Goal: Transaction & Acquisition: Subscribe to service/newsletter

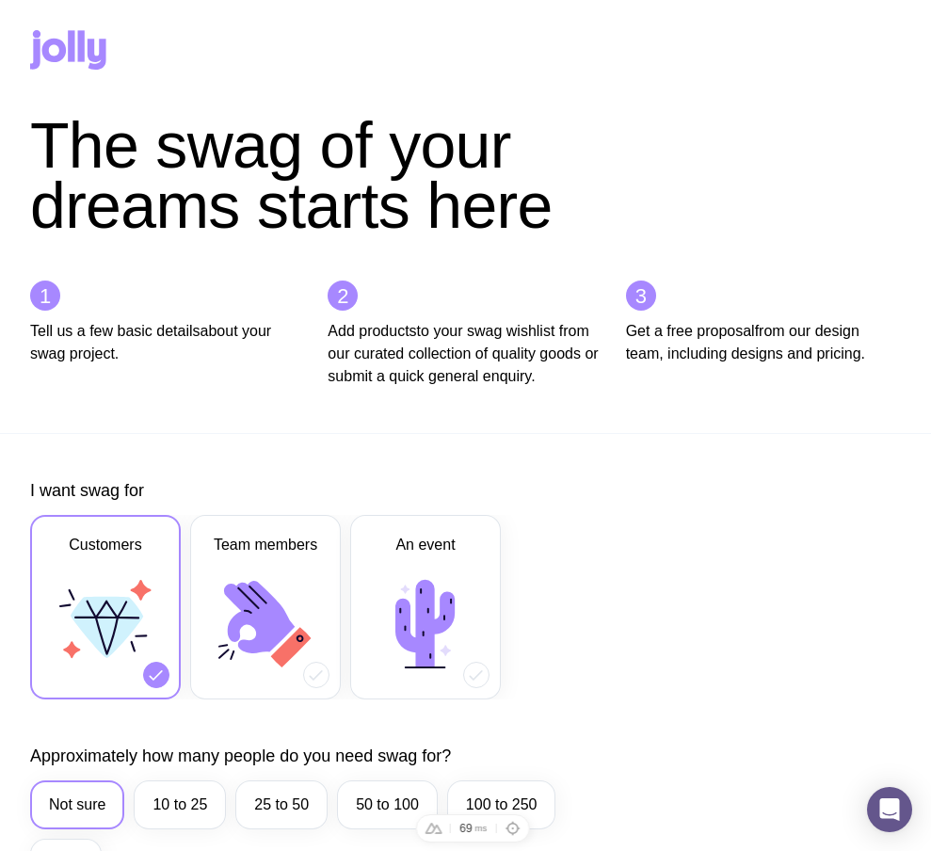
scroll to position [691, 0]
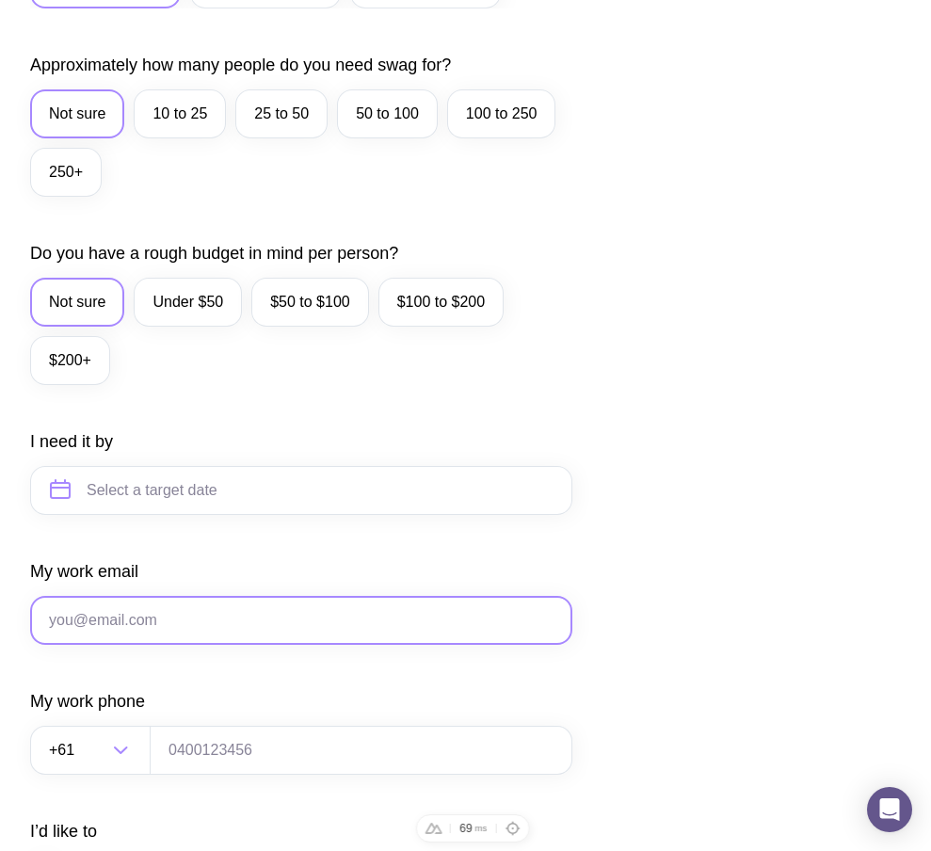
click at [182, 645] on input "My work email" at bounding box center [301, 620] width 542 height 49
paste input "ts3@gmail.com"
click at [71, 643] on input "ts3@gmail.com" at bounding box center [301, 620] width 542 height 49
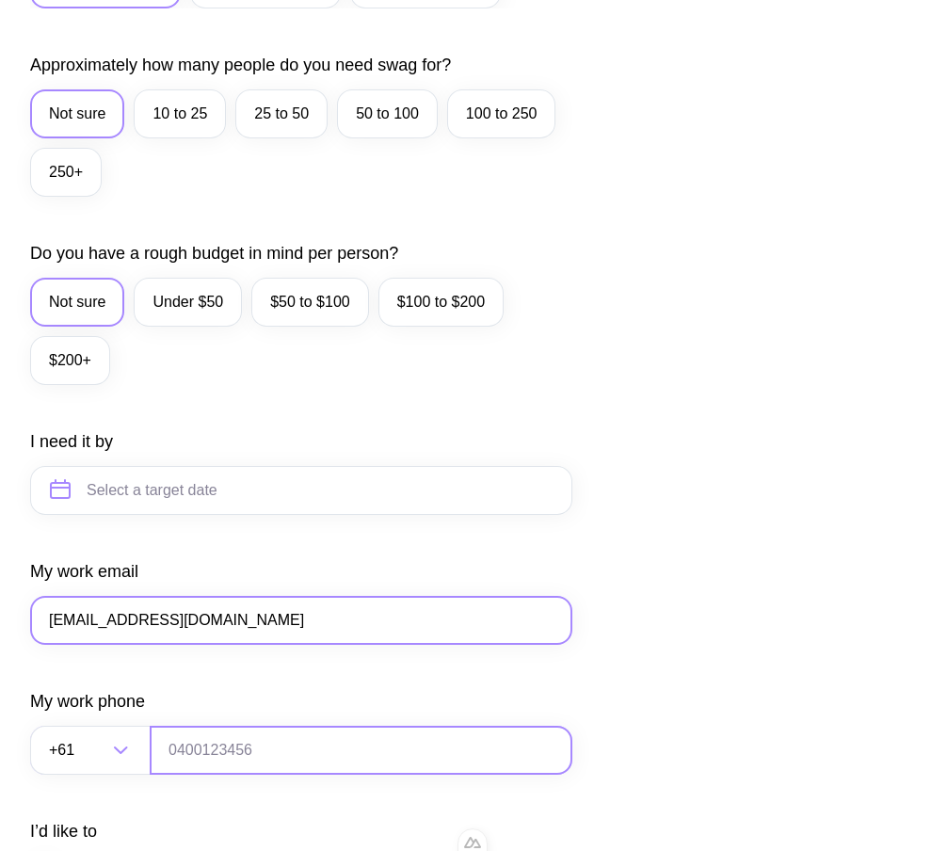
type input "[EMAIL_ADDRESS][DOMAIN_NAME]"
click at [271, 773] on input "tel" at bounding box center [361, 750] width 423 height 49
type input "0664130449"
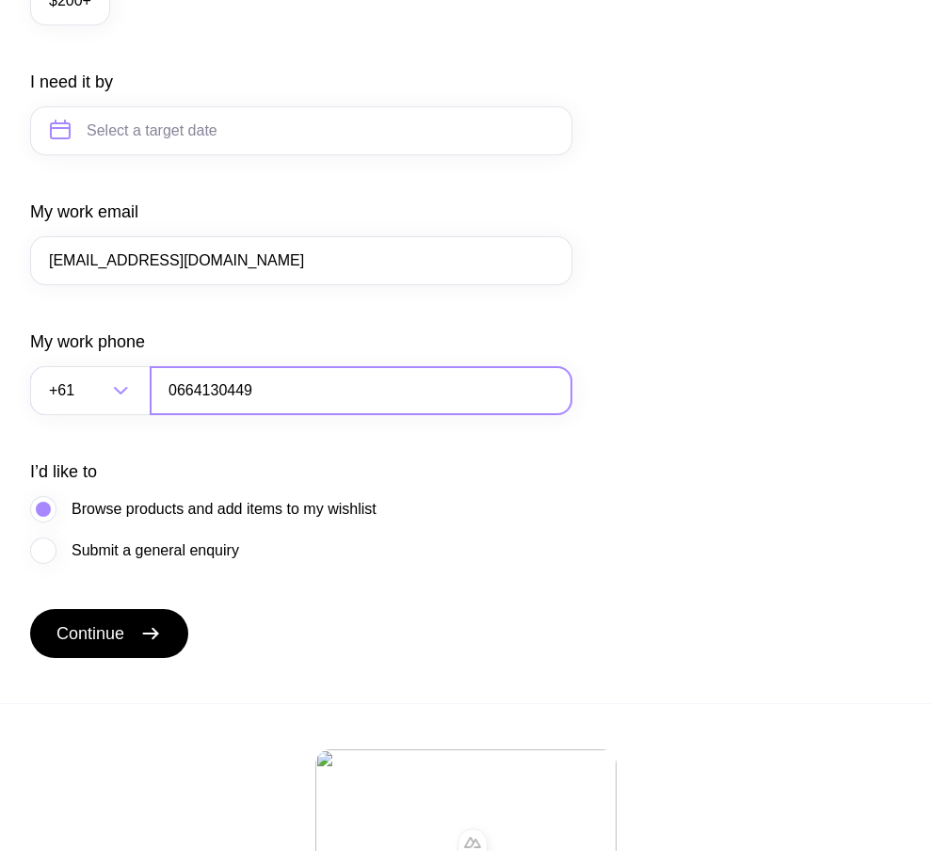
scroll to position [1053, 0]
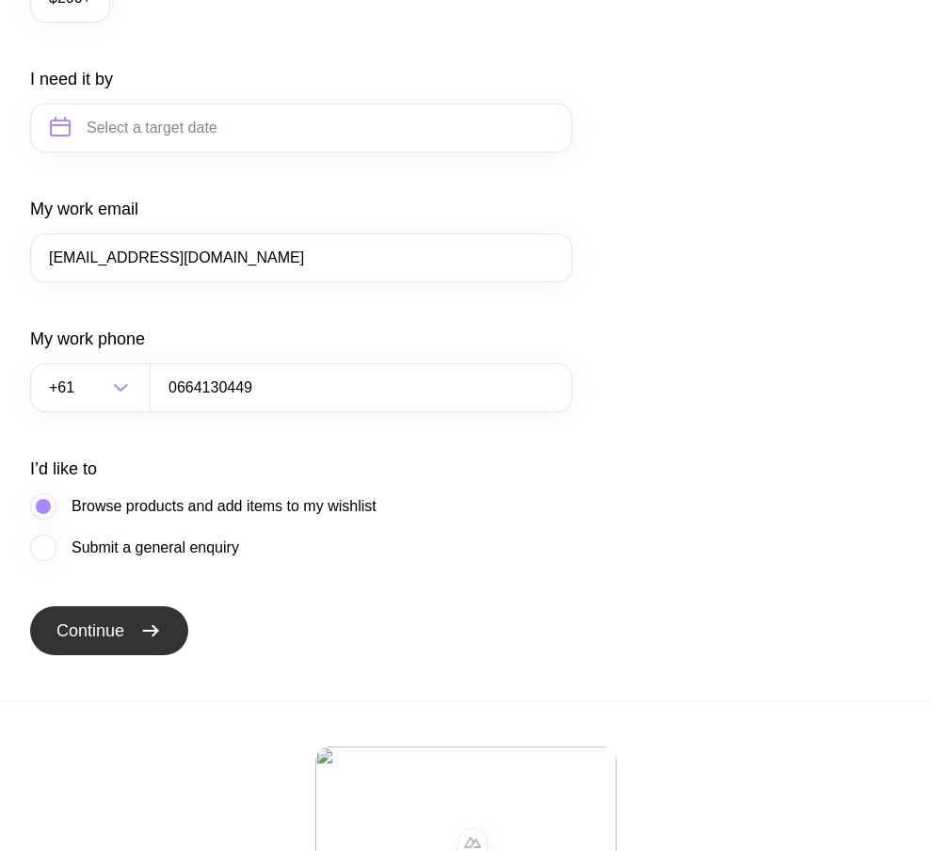
click at [120, 642] on span "Continue" at bounding box center [90, 630] width 68 height 23
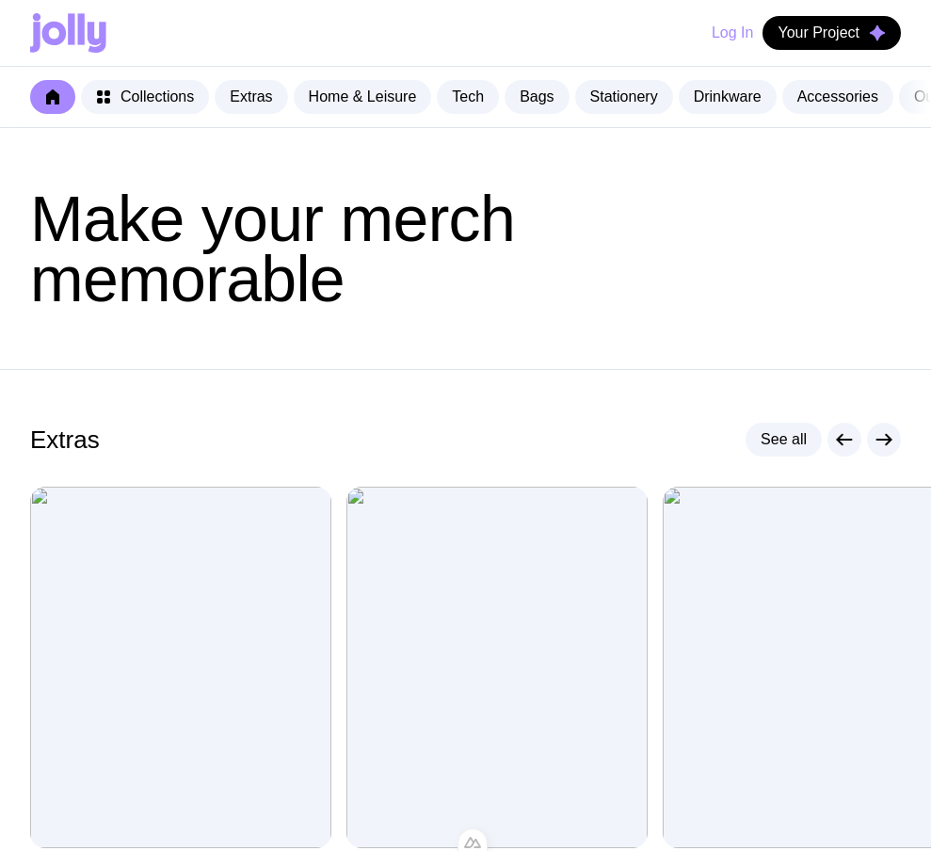
click at [711, 28] on button "Log In" at bounding box center [731, 33] width 41 height 34
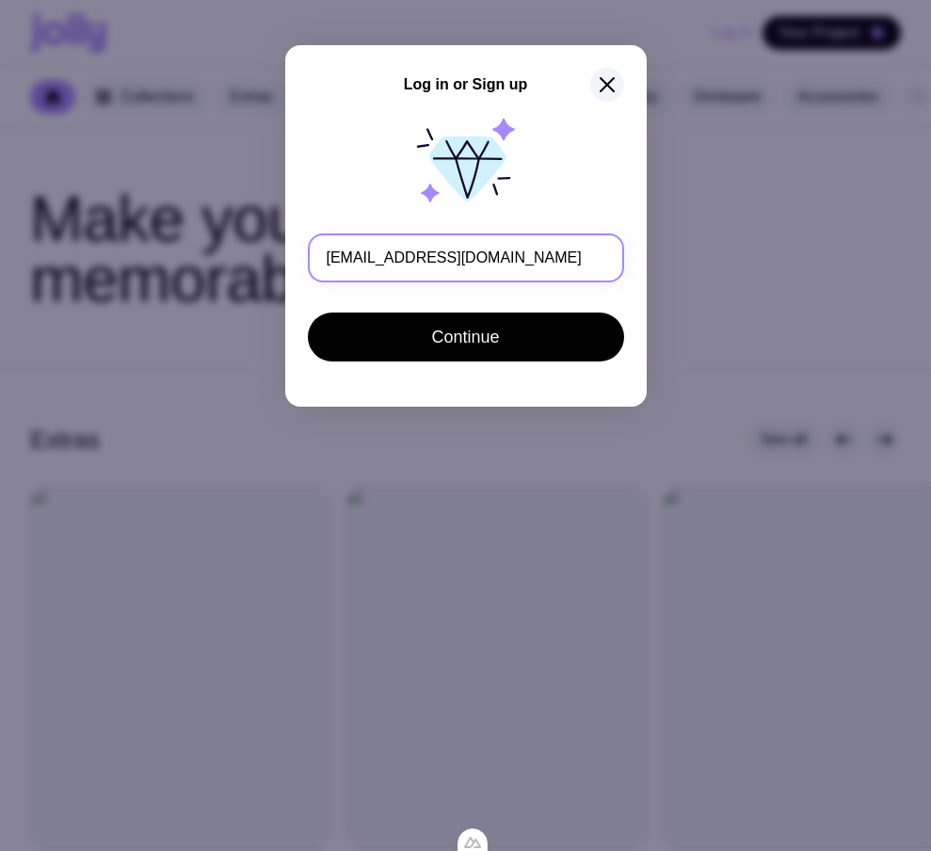
click at [346, 256] on input "[EMAIL_ADDRESS][DOMAIN_NAME]" at bounding box center [466, 257] width 316 height 49
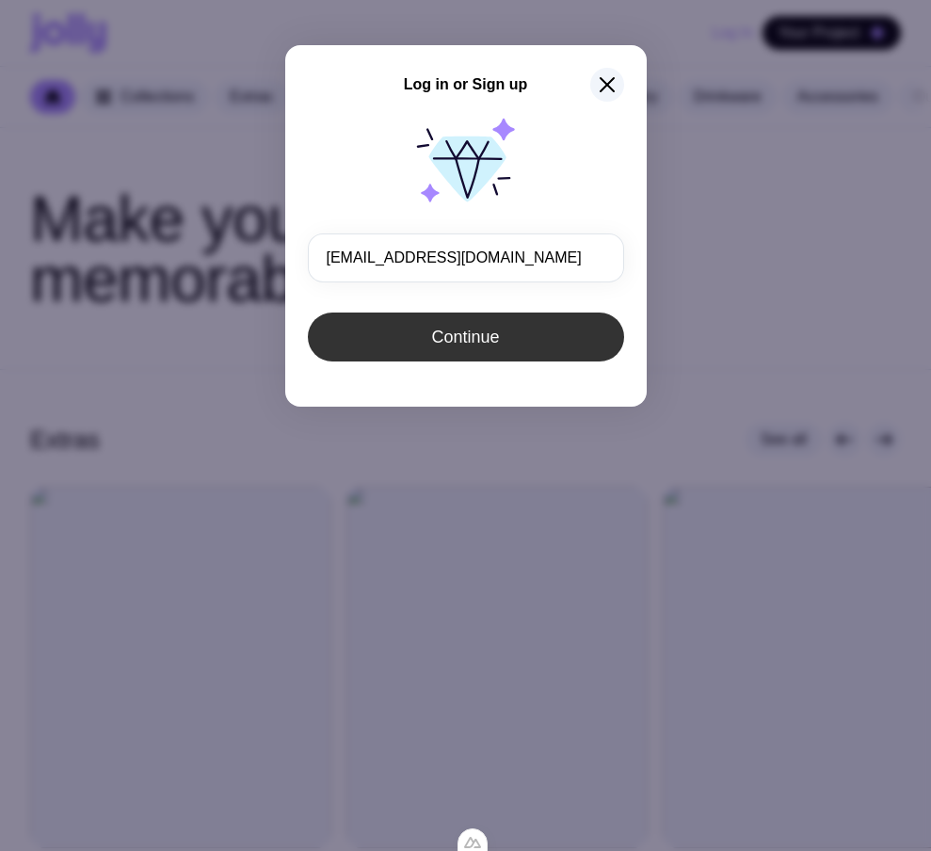
type input "ts1@gmail.com"
click at [448, 332] on span "Continue" at bounding box center [465, 337] width 68 height 23
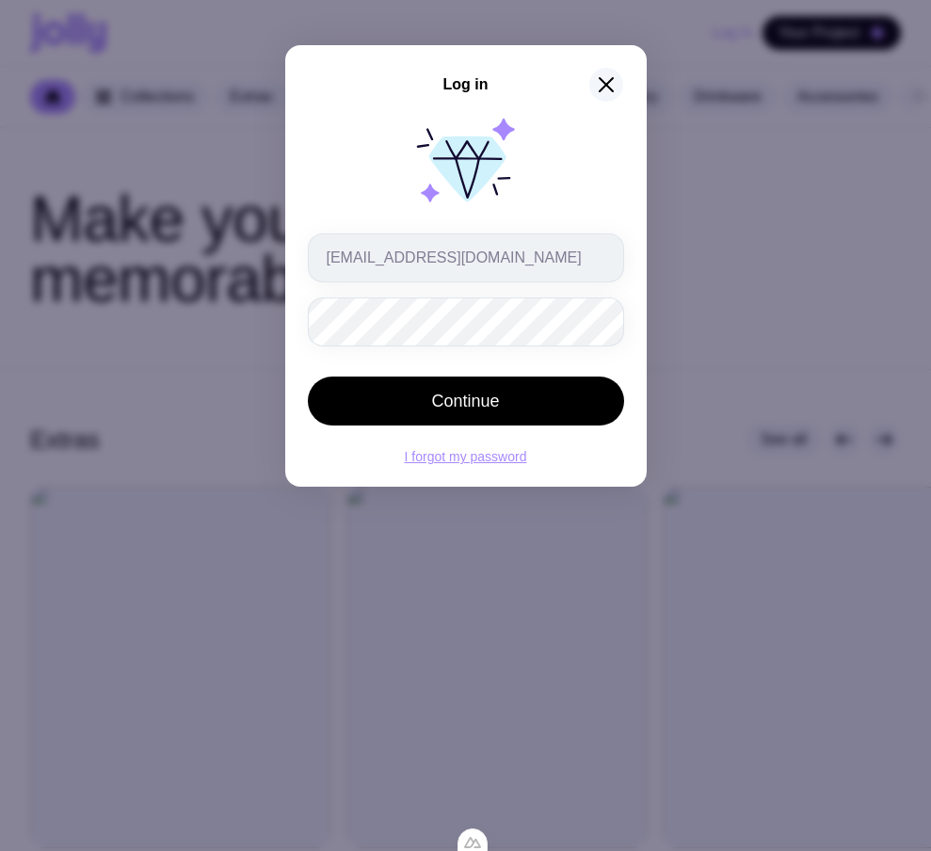
click at [594, 81] on button "button" at bounding box center [606, 85] width 34 height 34
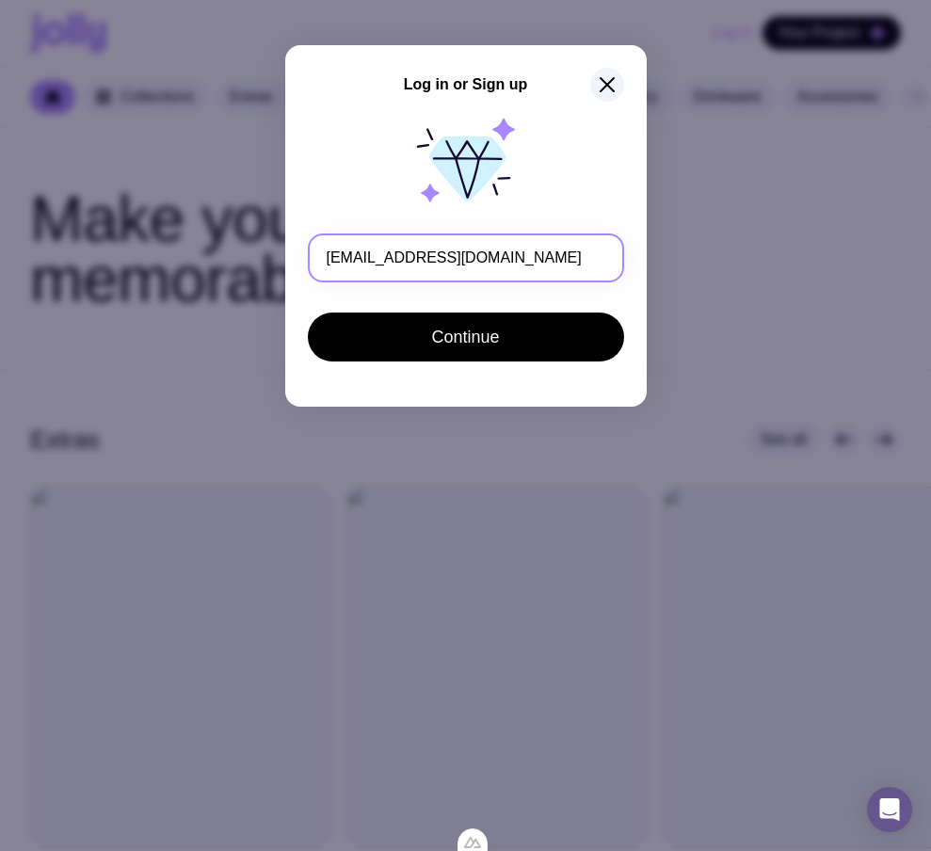
click at [346, 261] on input "[EMAIL_ADDRESS][DOMAIN_NAME]" at bounding box center [466, 257] width 316 height 49
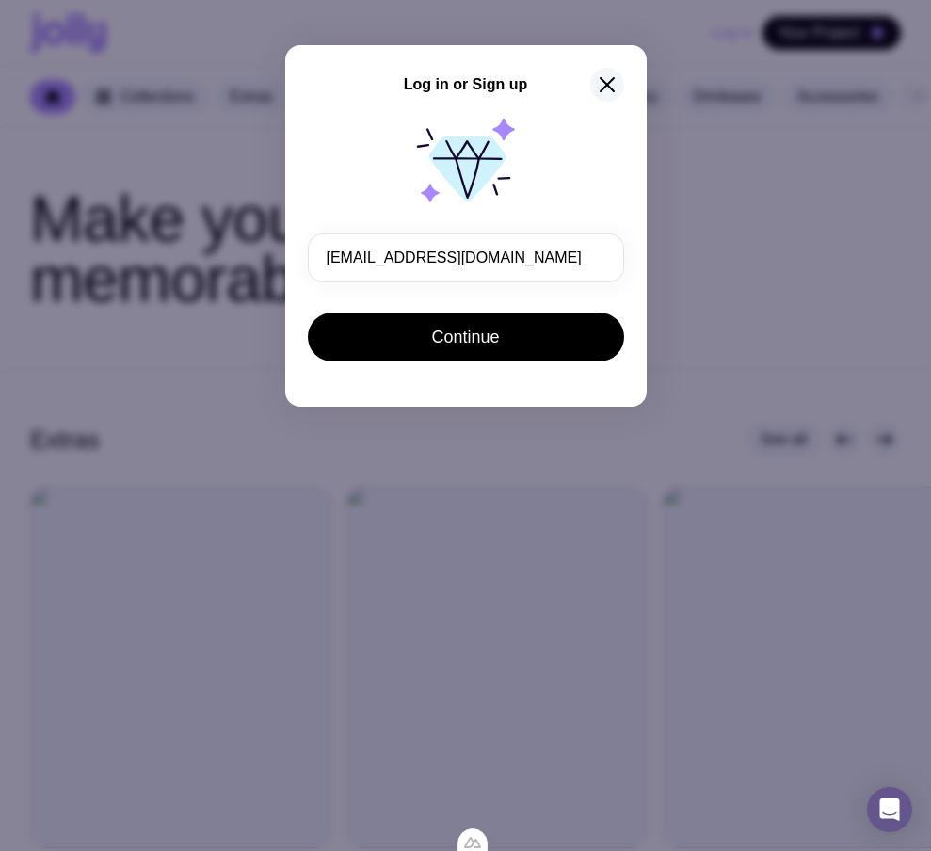
type input "[EMAIL_ADDRESS][DOMAIN_NAME]"
click at [607, 89] on icon "button" at bounding box center [607, 84] width 23 height 23
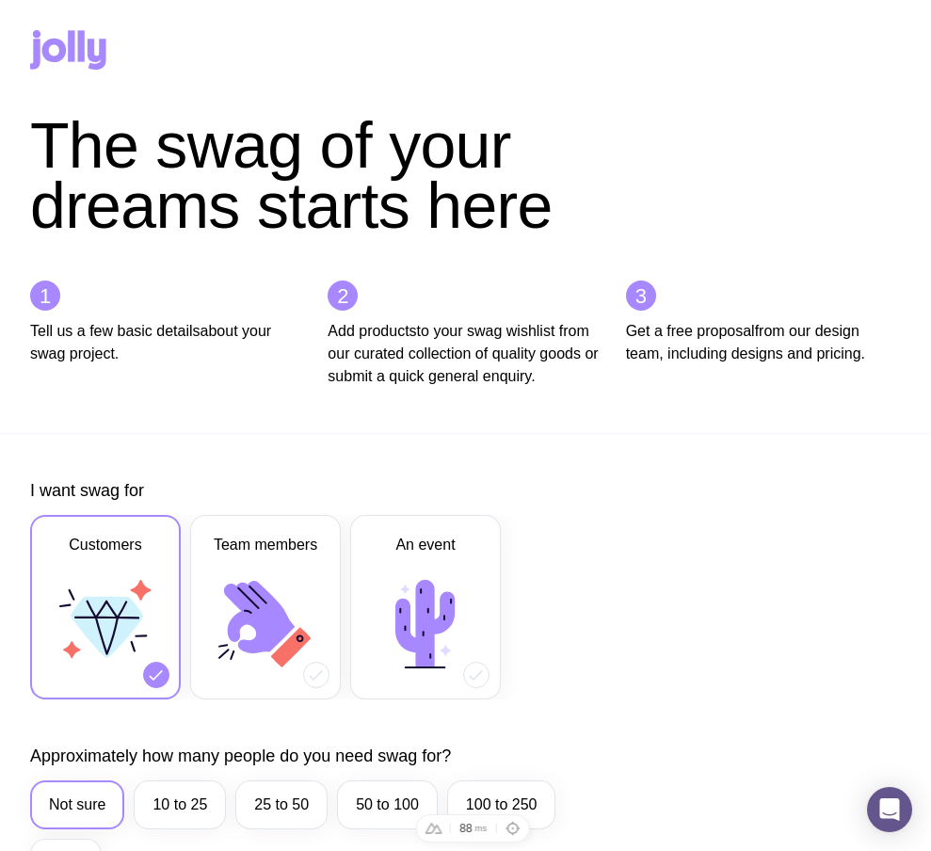
scroll to position [1183, 0]
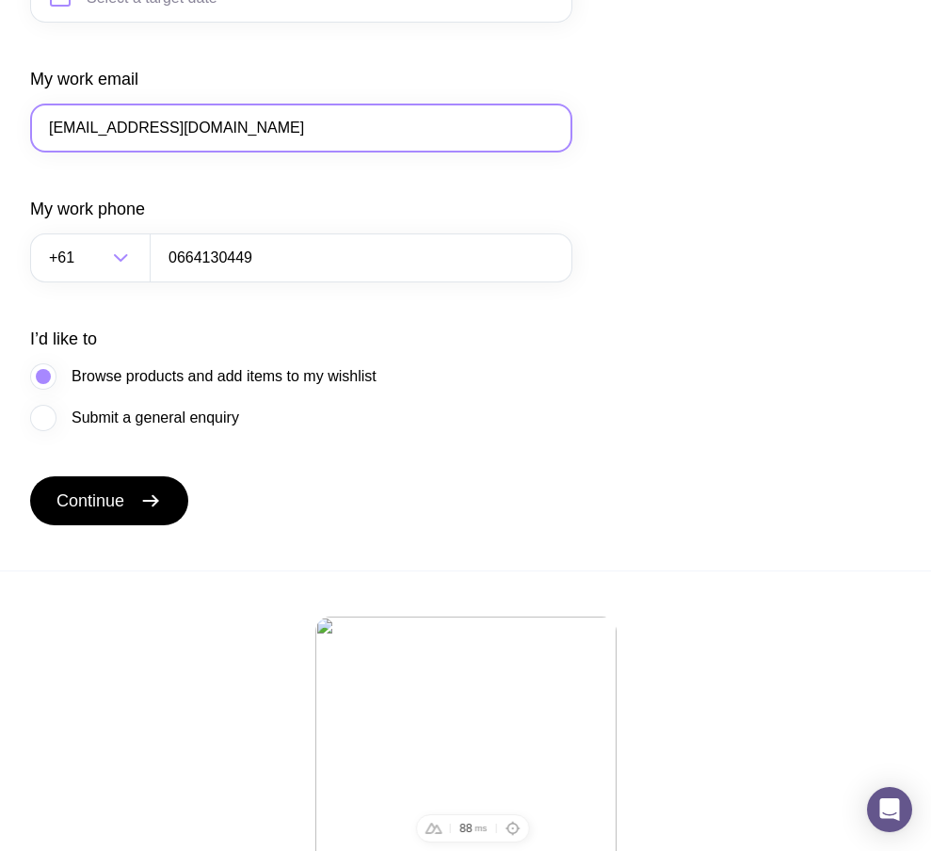
click at [71, 150] on input "ts4@gmail.com" at bounding box center [301, 128] width 542 height 49
type input "ts10@gmail.com"
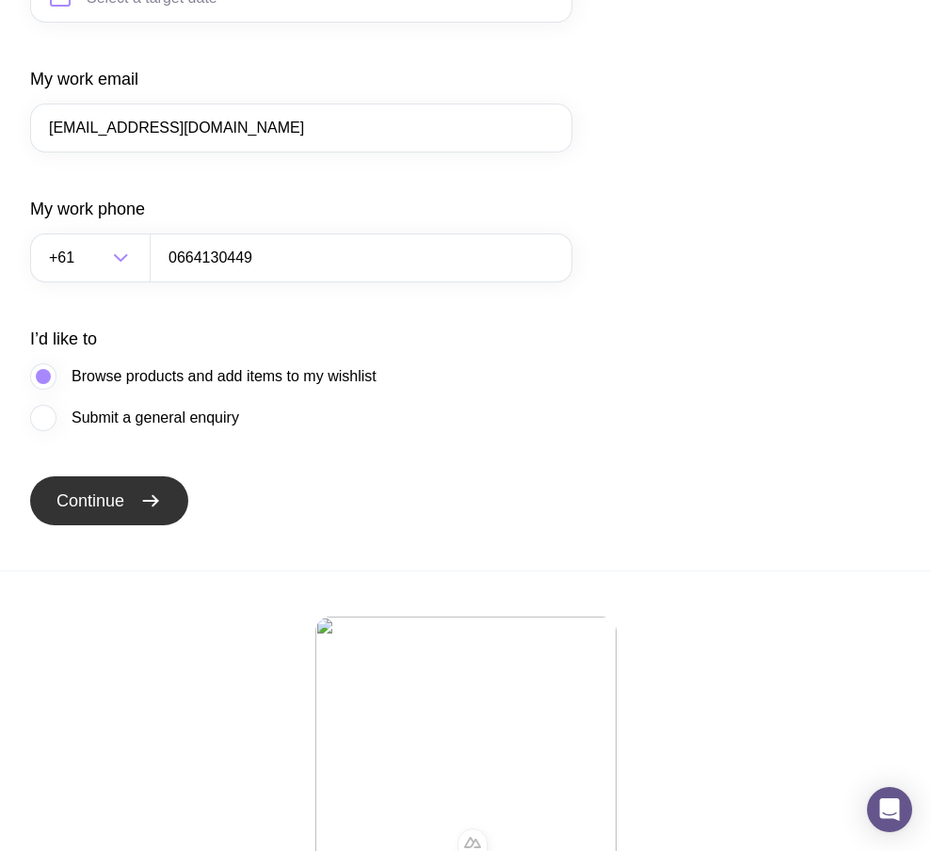
click at [124, 512] on span "Continue" at bounding box center [90, 500] width 68 height 23
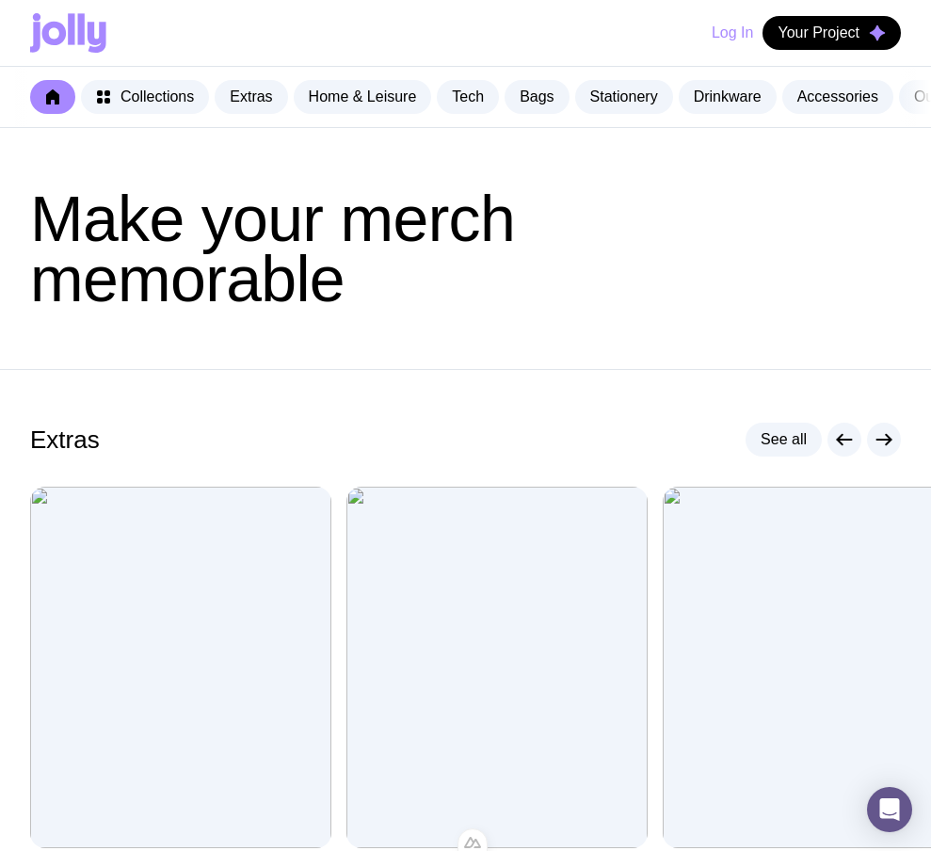
click at [733, 33] on button "Log In" at bounding box center [731, 33] width 41 height 34
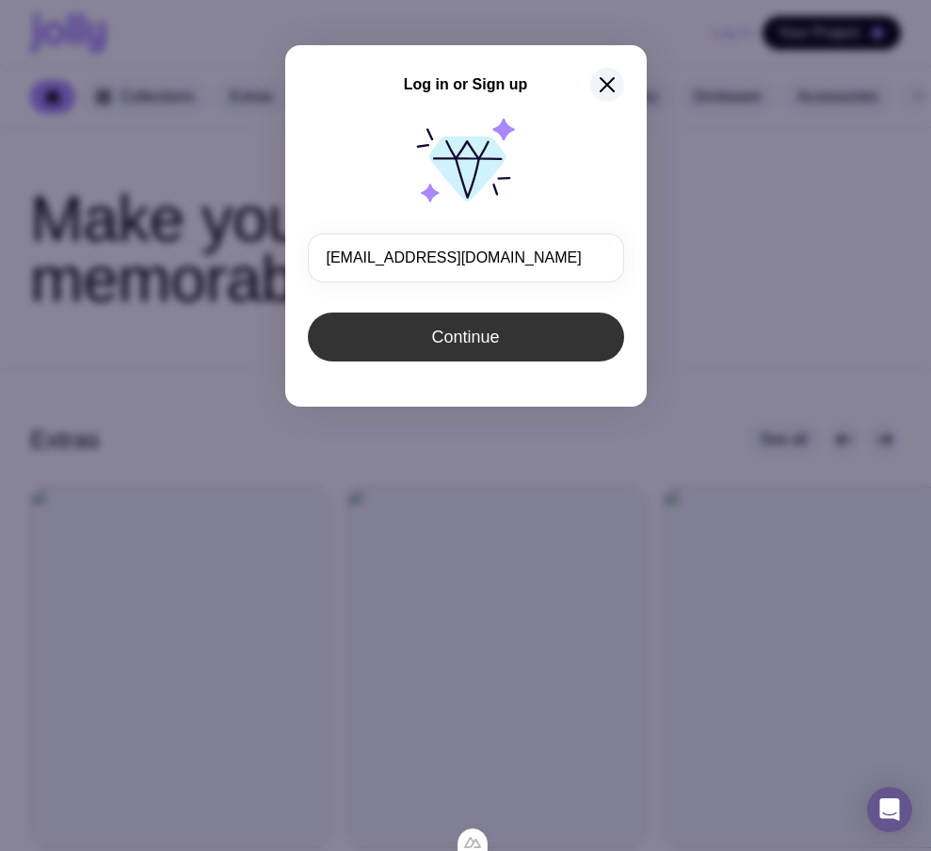
click at [478, 348] on button "Continue" at bounding box center [466, 336] width 316 height 49
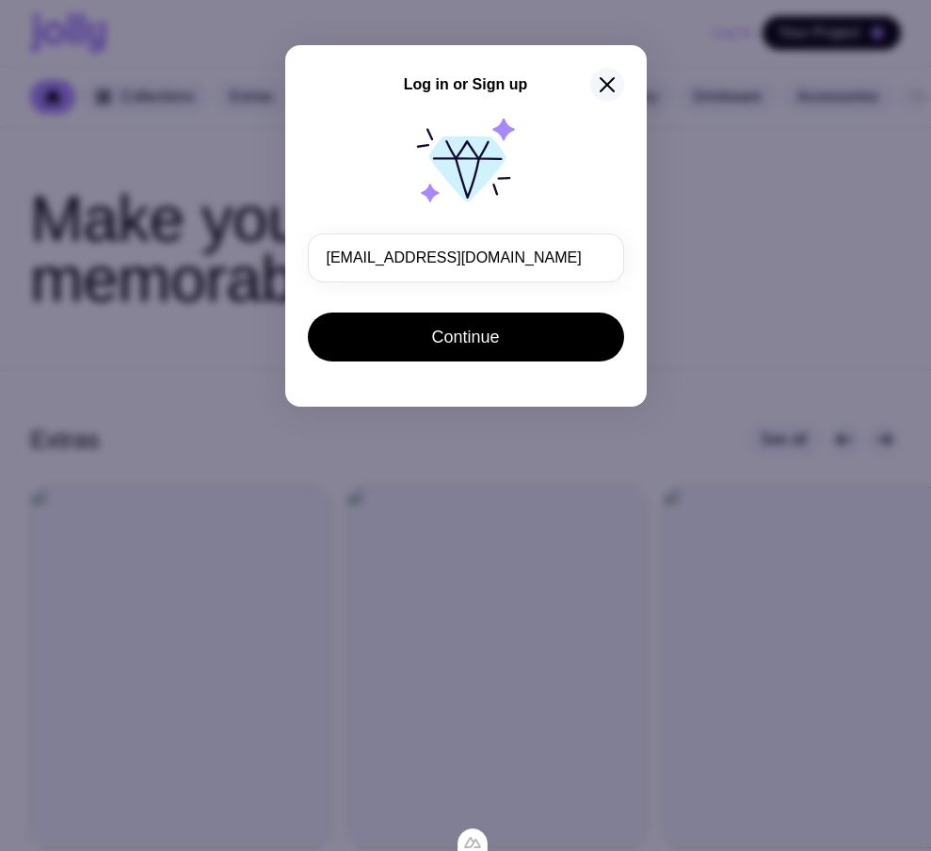
click at [604, 77] on icon "button" at bounding box center [607, 84] width 23 height 23
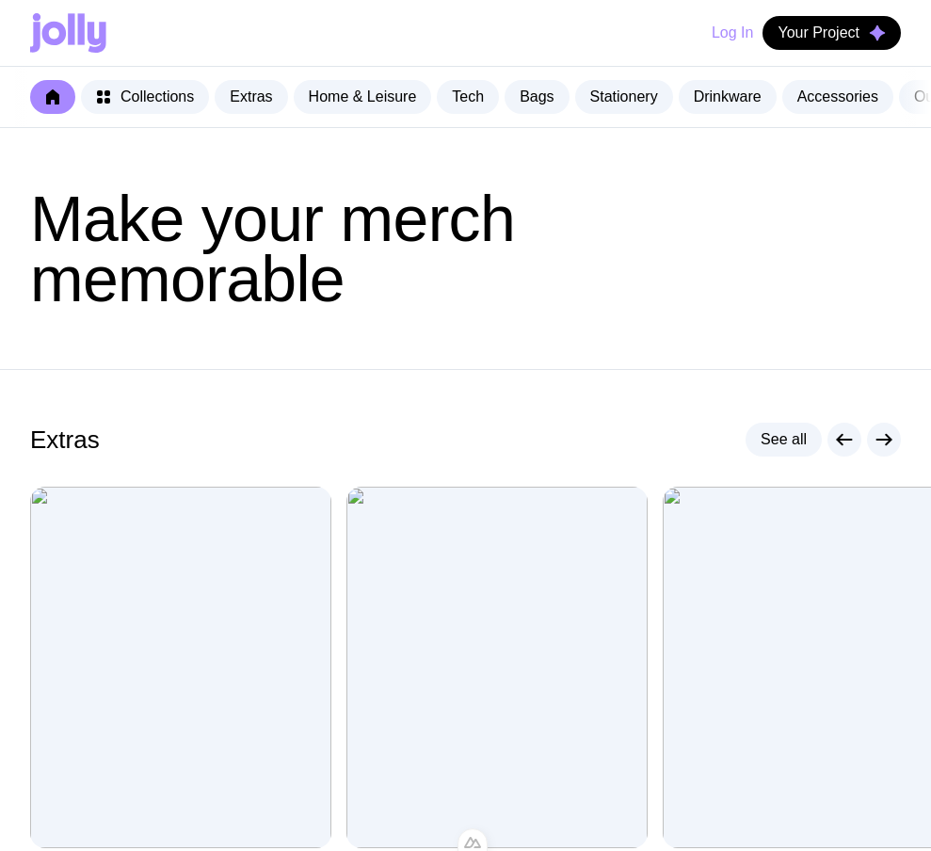
click at [723, 39] on button "Log In" at bounding box center [731, 33] width 41 height 34
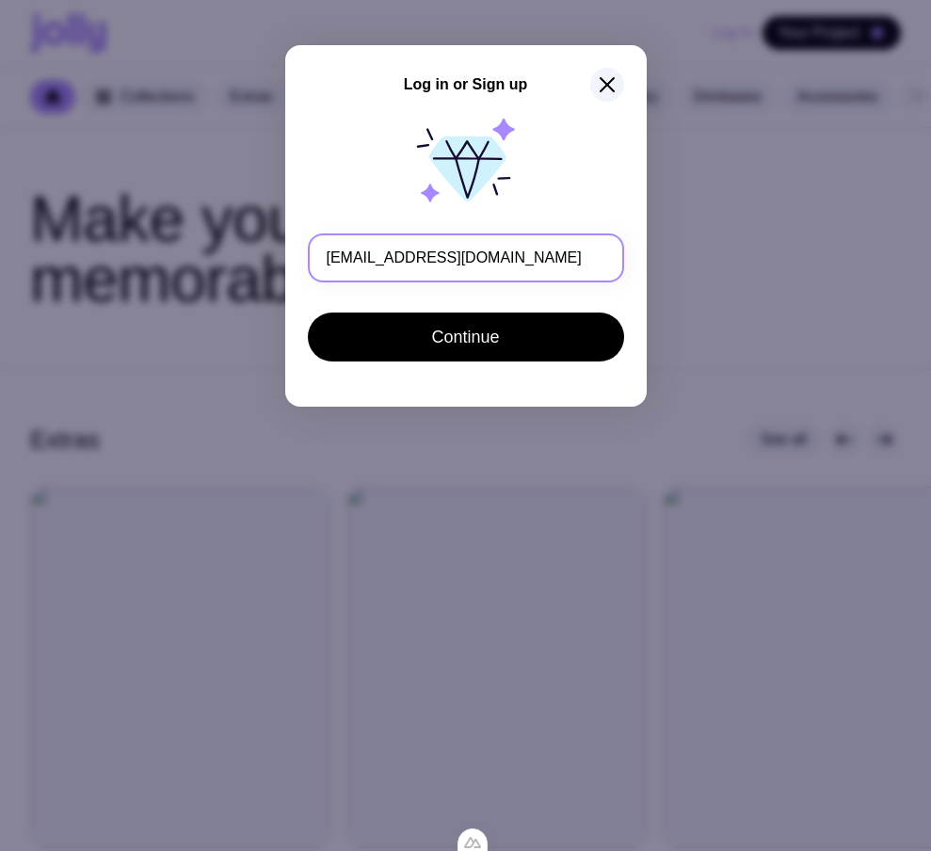
click at [352, 258] on input "[EMAIL_ADDRESS][DOMAIN_NAME]" at bounding box center [466, 257] width 316 height 49
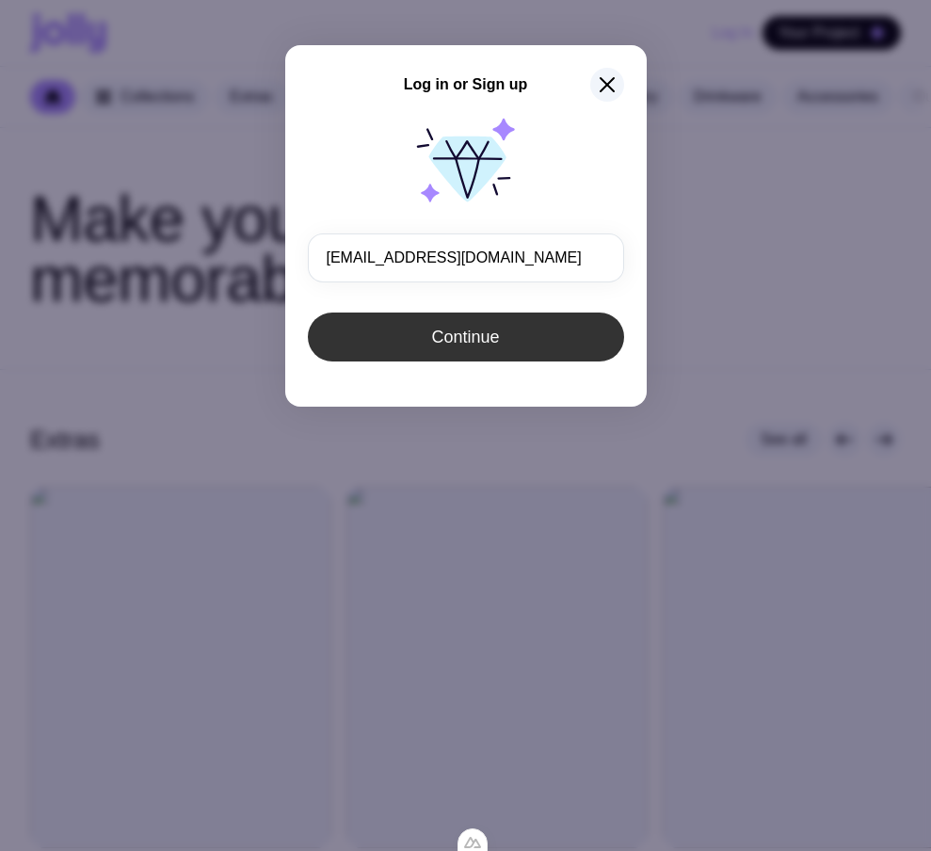
click at [442, 329] on span "Continue" at bounding box center [465, 337] width 68 height 23
type input "[EMAIL_ADDRESS][DOMAIN_NAME]"
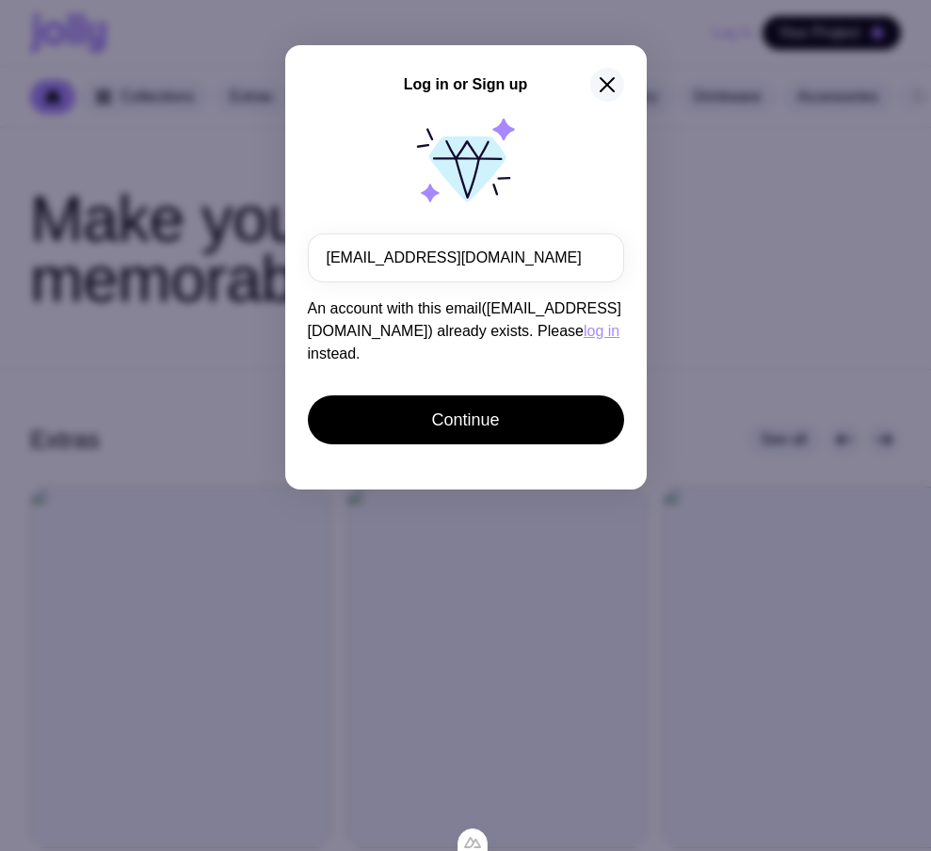
drag, startPoint x: 631, startPoint y: 86, endPoint x: 599, endPoint y: 83, distance: 32.1
click at [630, 88] on div "Log in or Sign up ts10@gmail.com An account with this email(ts1@gmail.com) alre…" at bounding box center [465, 267] width 361 height 444
click at [598, 81] on icon "button" at bounding box center [607, 84] width 23 height 23
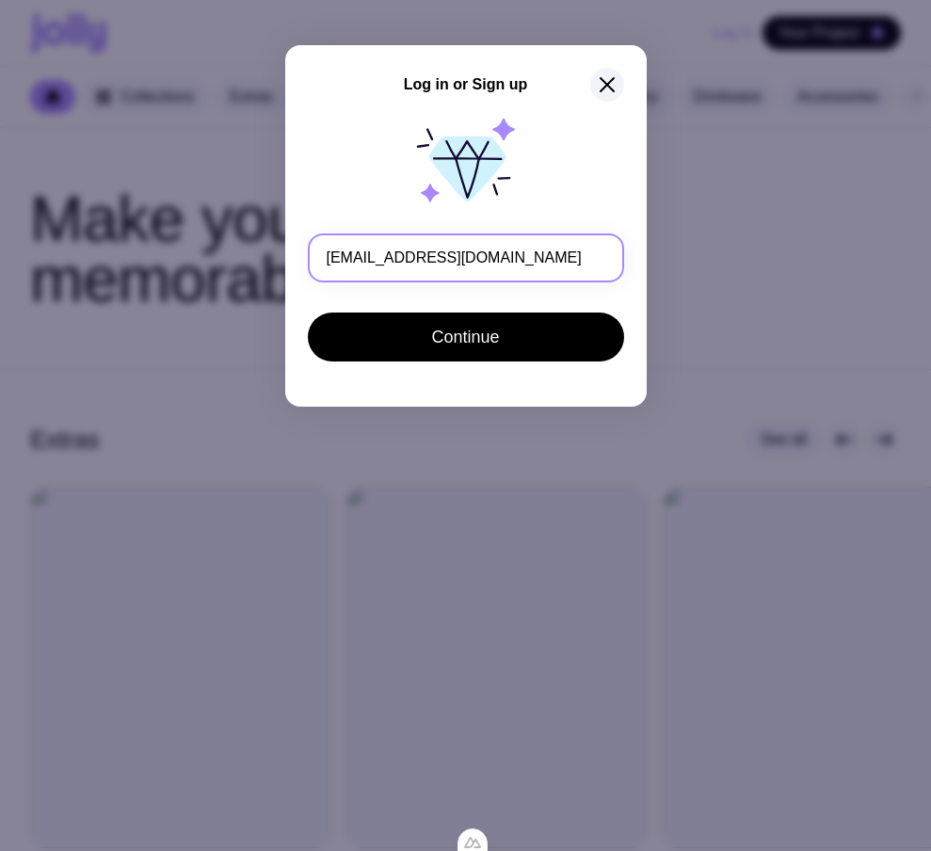
click at [351, 258] on input "[EMAIL_ADDRESS][DOMAIN_NAME]" at bounding box center [466, 257] width 316 height 49
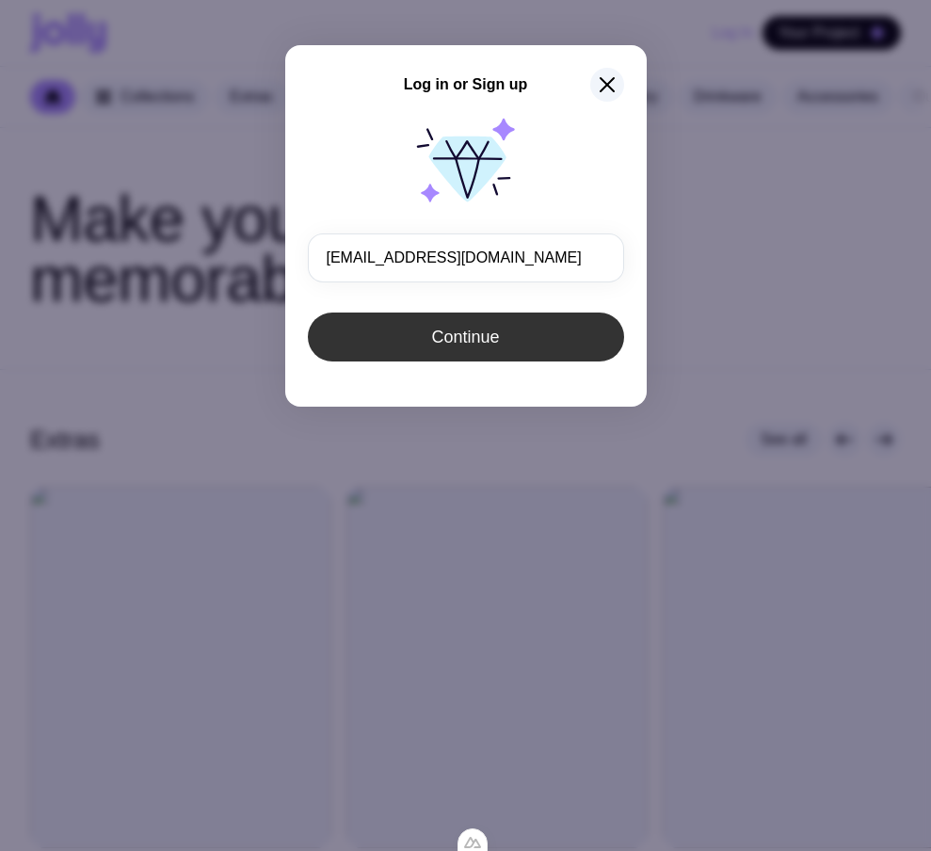
click at [434, 319] on button "Continue" at bounding box center [466, 336] width 316 height 49
type input "[EMAIL_ADDRESS][DOMAIN_NAME]"
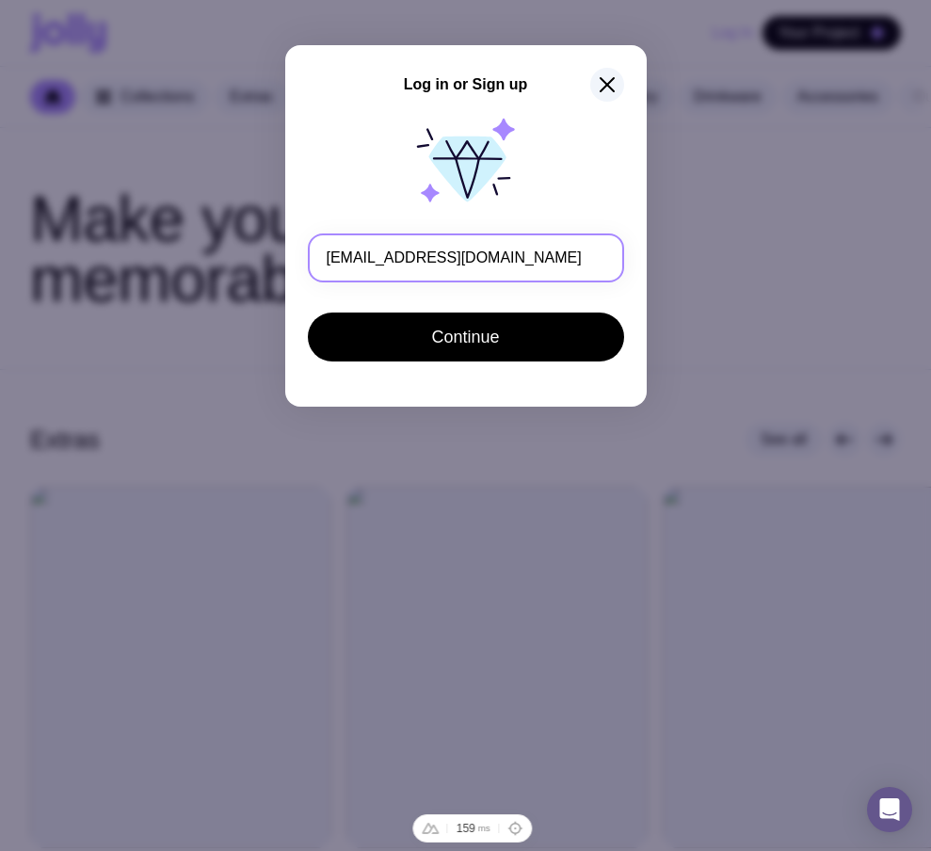
drag, startPoint x: 343, startPoint y: 260, endPoint x: 353, endPoint y: 261, distance: 10.4
click at [352, 261] on input "ts10@gmail.com" at bounding box center [466, 257] width 316 height 49
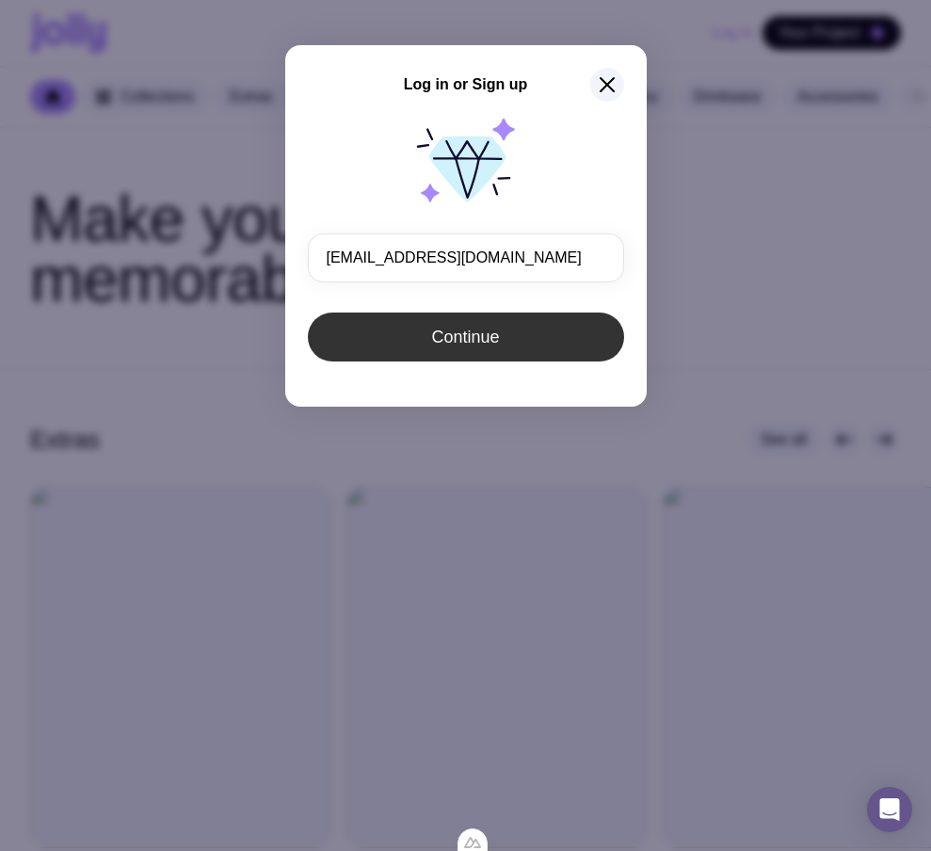
click at [410, 342] on button "Continue" at bounding box center [466, 336] width 316 height 49
type input "ts10@gmail.com"
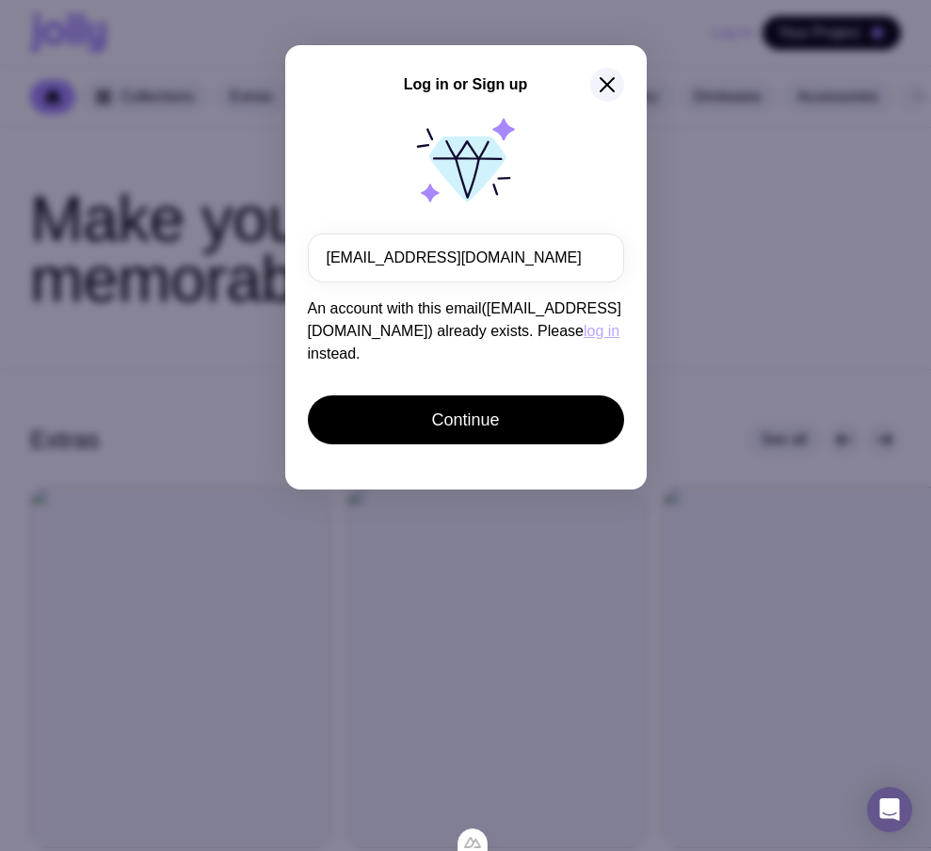
click at [583, 327] on button "log in" at bounding box center [601, 331] width 36 height 23
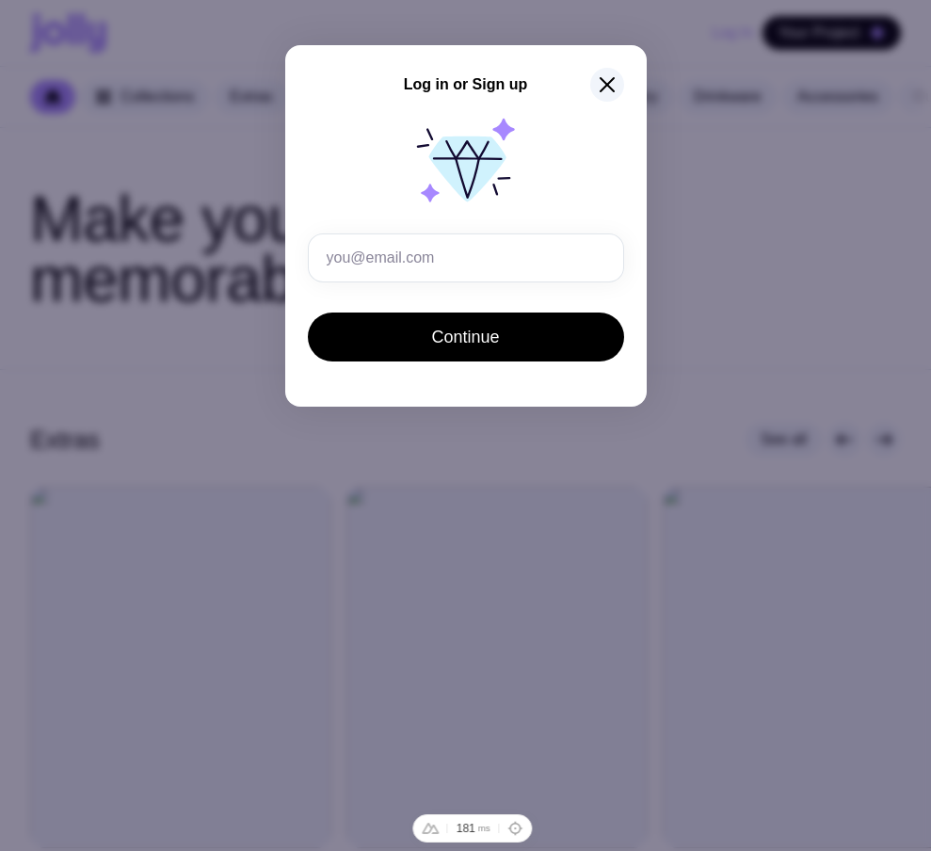
click at [602, 89] on icon "button" at bounding box center [607, 84] width 23 height 23
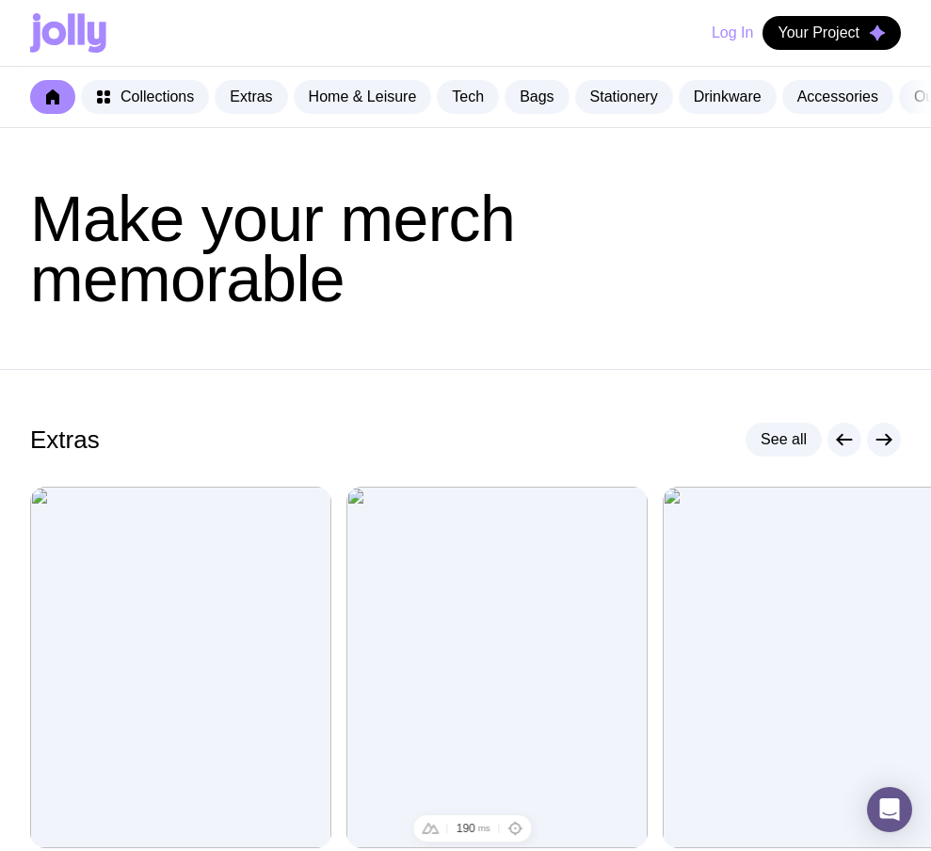
click at [726, 38] on button "Log In" at bounding box center [731, 33] width 41 height 34
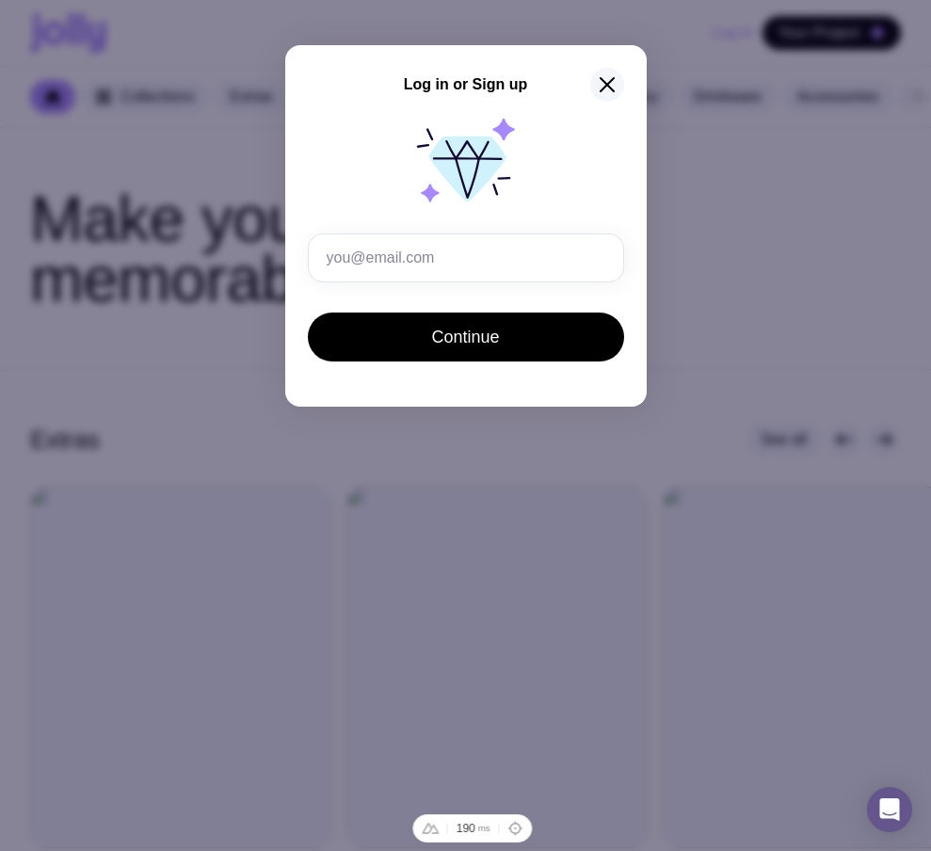
click at [603, 78] on icon "button" at bounding box center [607, 84] width 23 height 23
